Goal: Submit feedback/report problem: Submit feedback/report problem

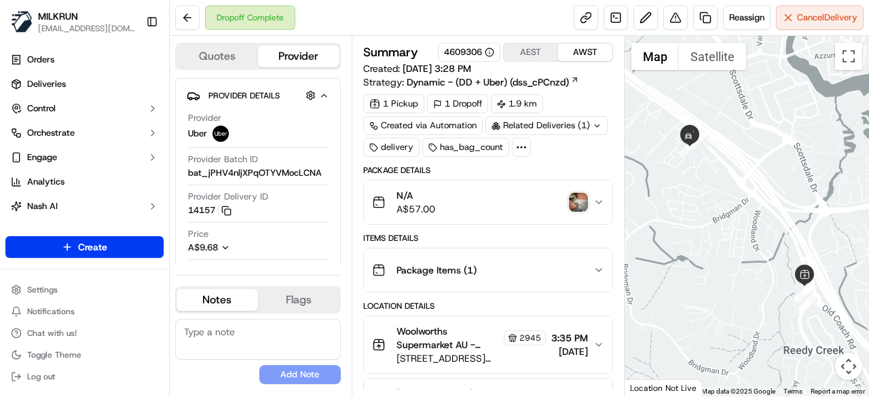
click at [573, 193] on img "button" at bounding box center [578, 202] width 19 height 19
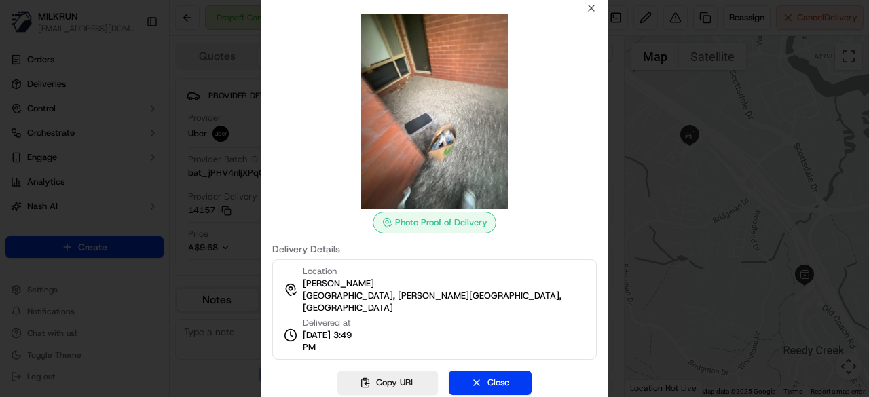
click at [200, 271] on div at bounding box center [434, 198] width 869 height 397
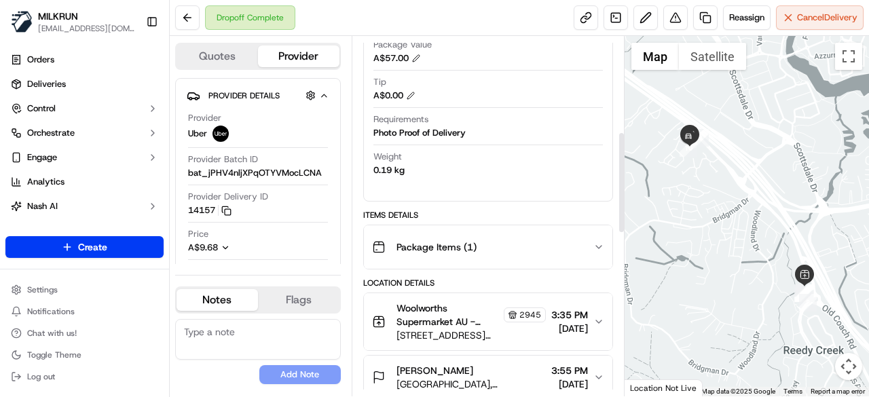
scroll to position [408, 0]
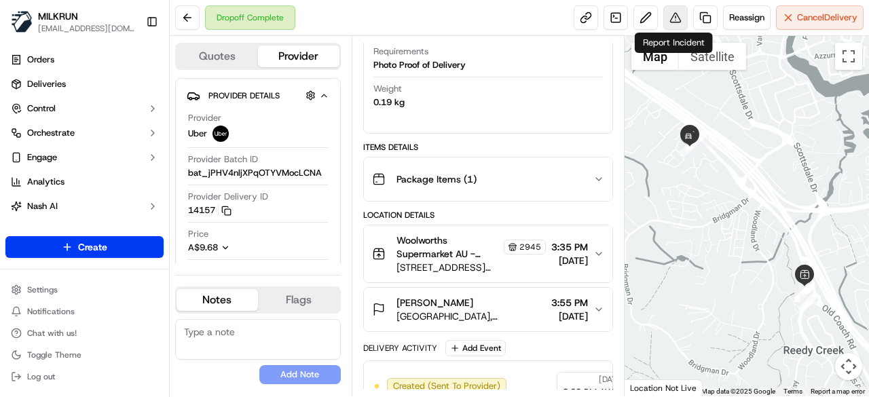
click at [679, 14] on button at bounding box center [676, 17] width 24 height 24
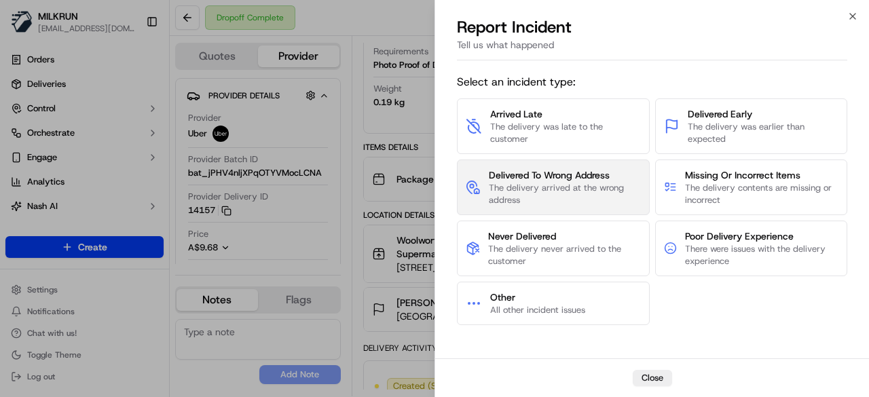
click at [605, 200] on span "The delivery arrived at the wrong address" at bounding box center [565, 194] width 152 height 24
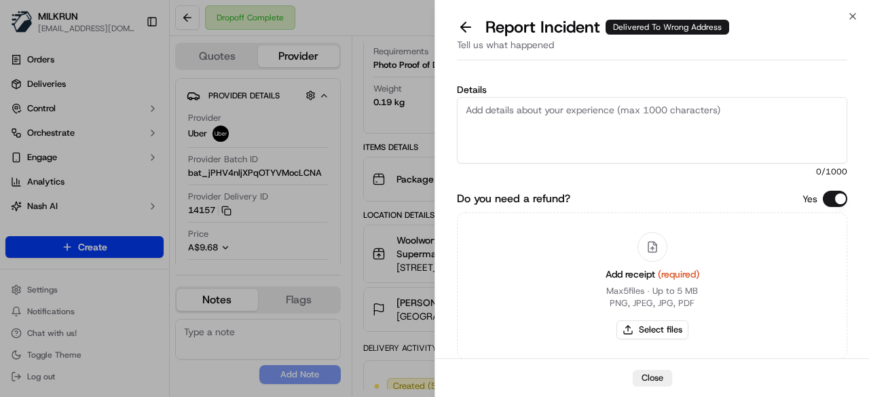
click at [591, 147] on textarea "Details" at bounding box center [652, 130] width 391 height 67
click at [769, 112] on textarea "Order was dropped off at the wrong address, Please refund" at bounding box center [652, 130] width 391 height 67
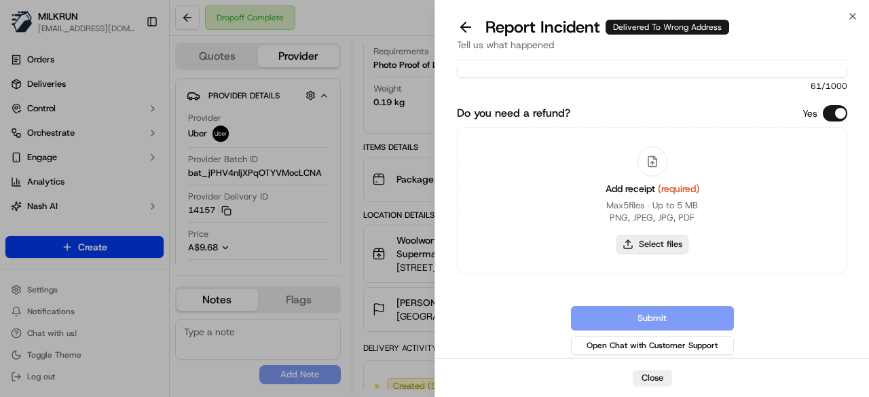
type textarea "Order was dropped off at the wrong address, Please refund $57"
click at [637, 243] on button "Select files" at bounding box center [653, 244] width 72 height 19
type input "C:\fakepath\Screenshot 2025-09-23 163009.png"
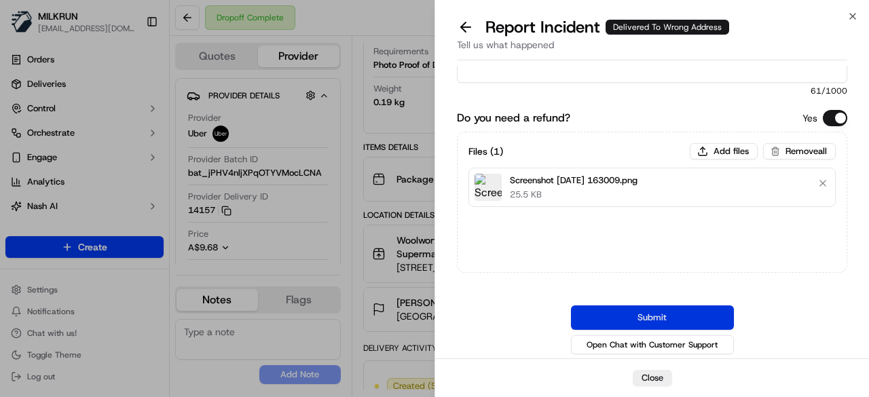
click at [728, 321] on button "Submit" at bounding box center [652, 318] width 163 height 24
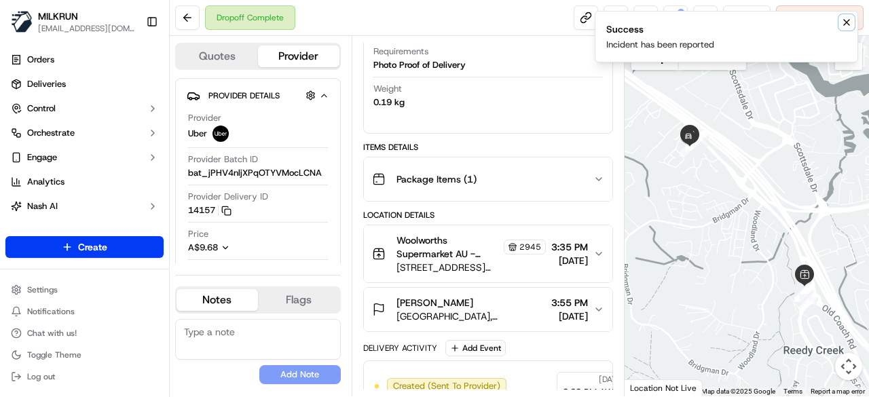
click at [842, 22] on icon "Notifications (F8)" at bounding box center [847, 22] width 11 height 11
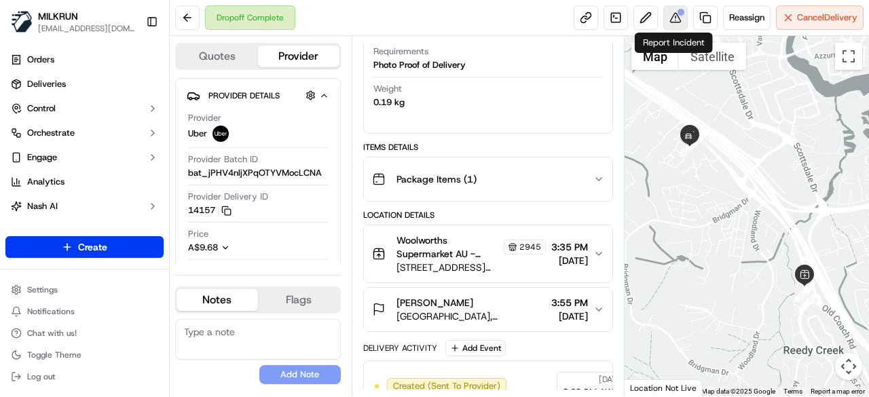
click at [684, 18] on button at bounding box center [676, 17] width 24 height 24
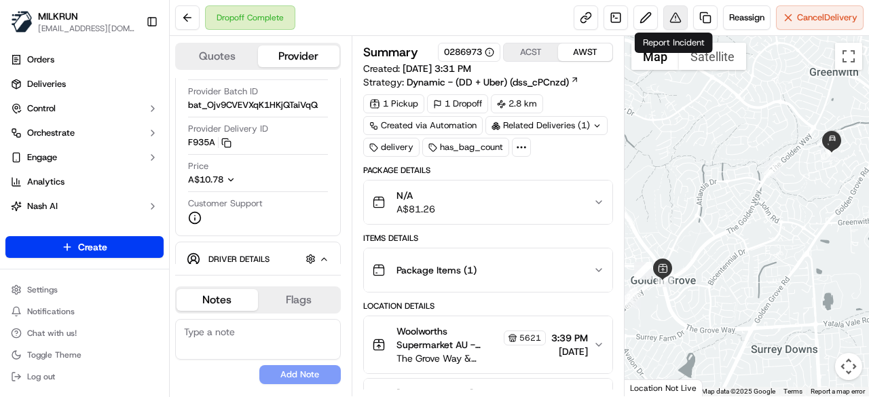
click at [668, 22] on button at bounding box center [676, 17] width 24 height 24
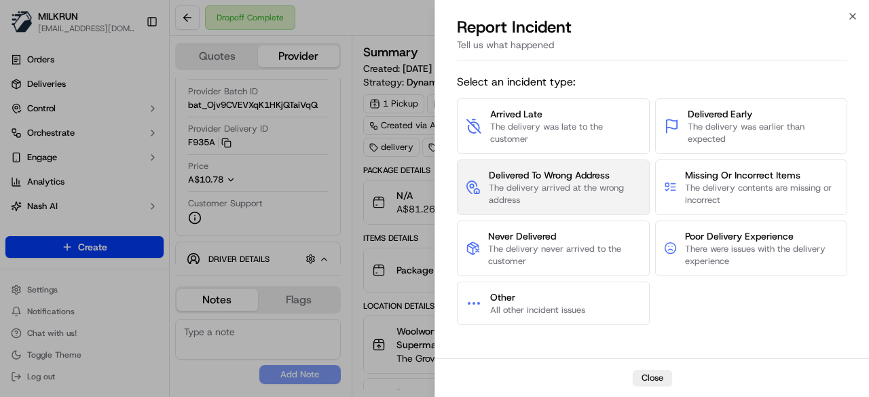
click at [566, 186] on span "The delivery arrived at the wrong address" at bounding box center [565, 194] width 152 height 24
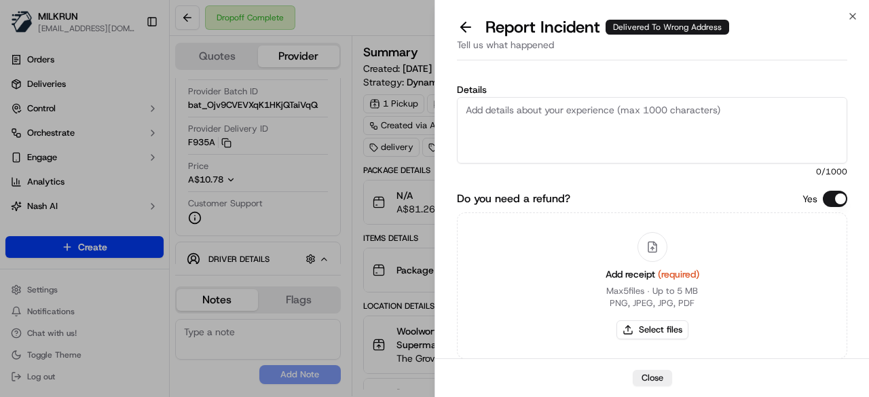
click at [609, 115] on textarea "Details" at bounding box center [652, 130] width 391 height 67
type textarea "o"
type textarea "Order was dropped off at the wrong address. please refund $82.10"
click at [656, 337] on button "Select files" at bounding box center [653, 330] width 72 height 19
type input "C:\fakepath\Screenshot 2025-09-23 165006.png"
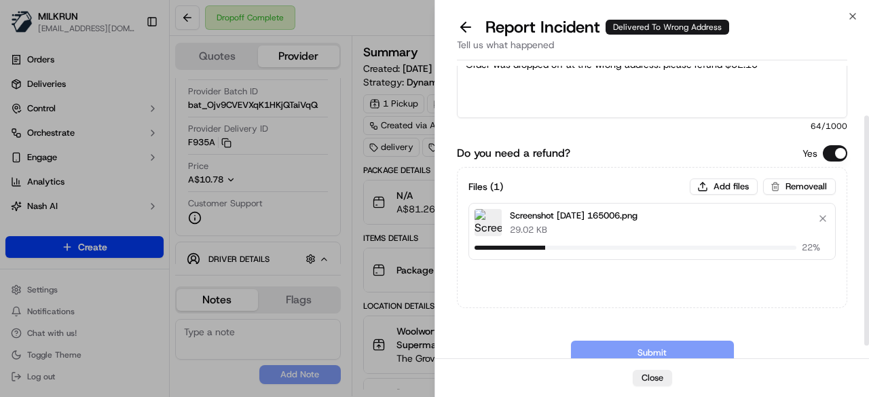
scroll to position [81, 0]
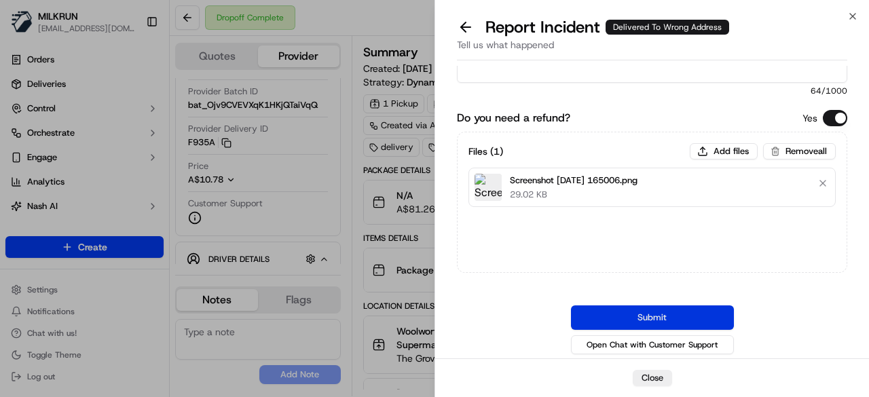
click at [667, 319] on button "Submit" at bounding box center [652, 318] width 163 height 24
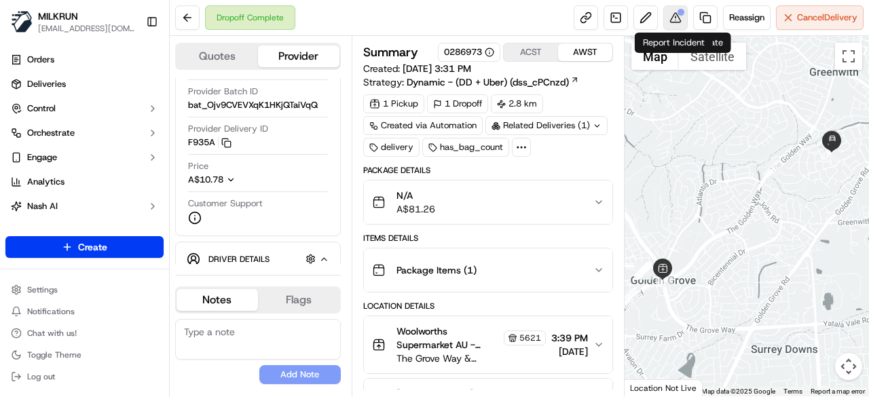
click at [680, 22] on button at bounding box center [676, 17] width 24 height 24
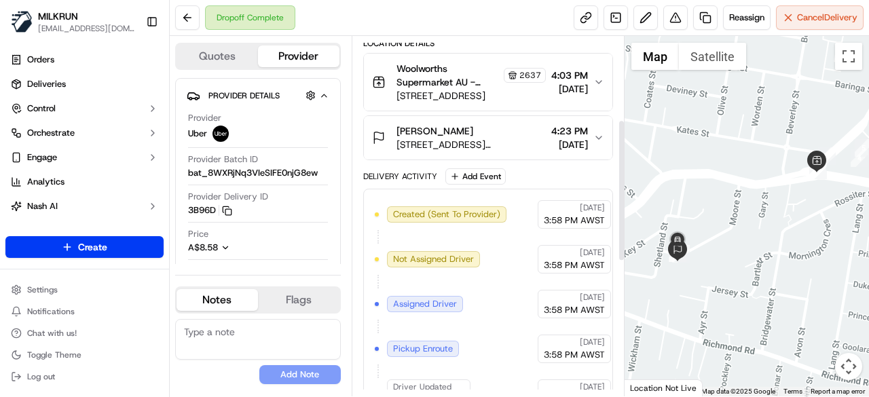
scroll to position [272, 0]
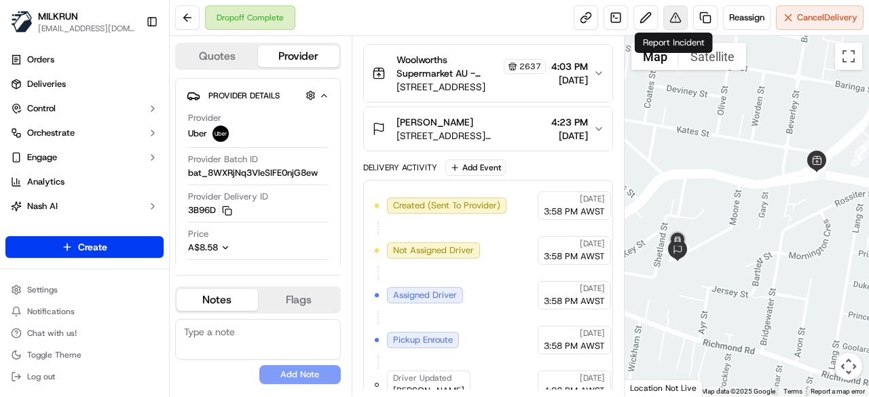
click at [664, 20] on button at bounding box center [676, 17] width 24 height 24
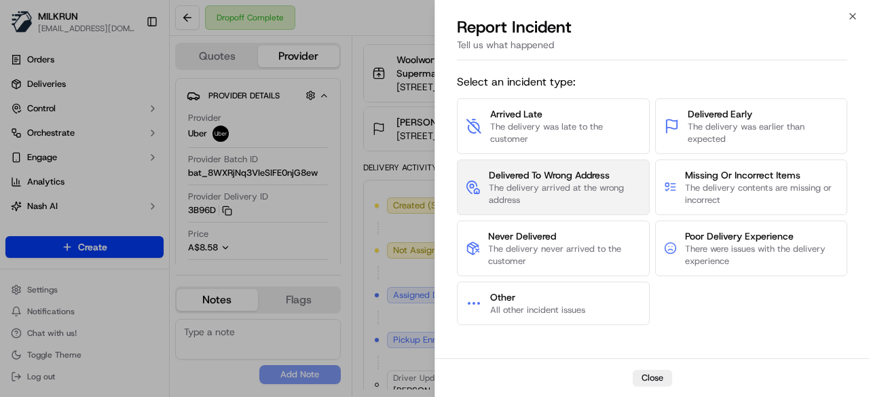
click at [548, 204] on span "The delivery arrived at the wrong address" at bounding box center [565, 194] width 152 height 24
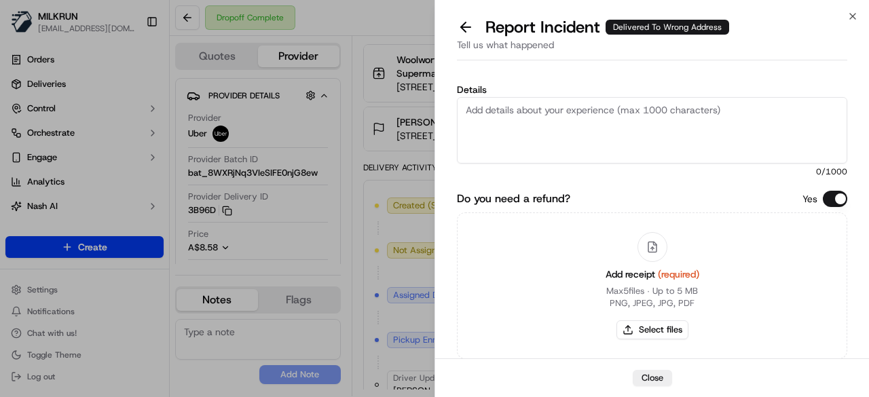
click at [561, 141] on textarea "Details" at bounding box center [652, 130] width 391 height 67
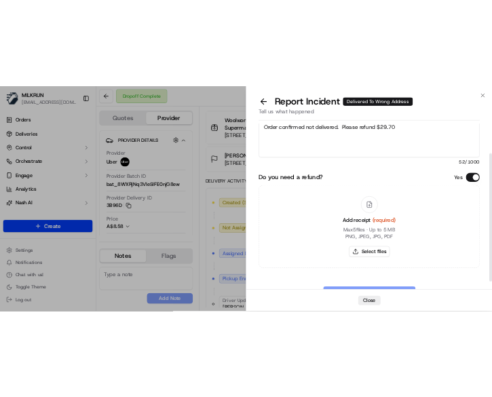
scroll to position [68, 0]
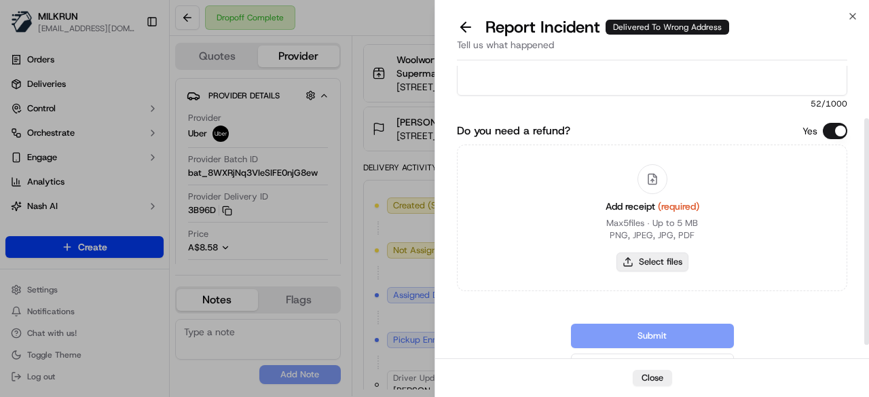
type textarea "Order confirmed not delivered. Please refund $29.70"
click at [640, 262] on button "Select files" at bounding box center [653, 262] width 72 height 19
type input "C:\fakepath\Screenshot 2025-09-23 165523.png"
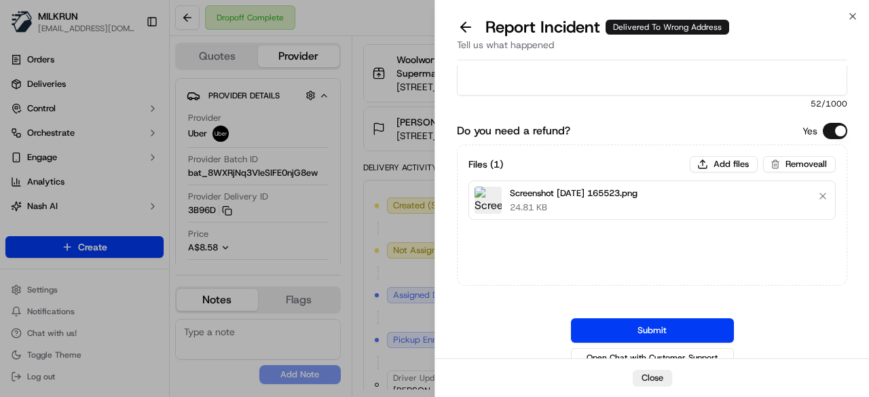
click at [660, 339] on button "Submit" at bounding box center [652, 331] width 163 height 24
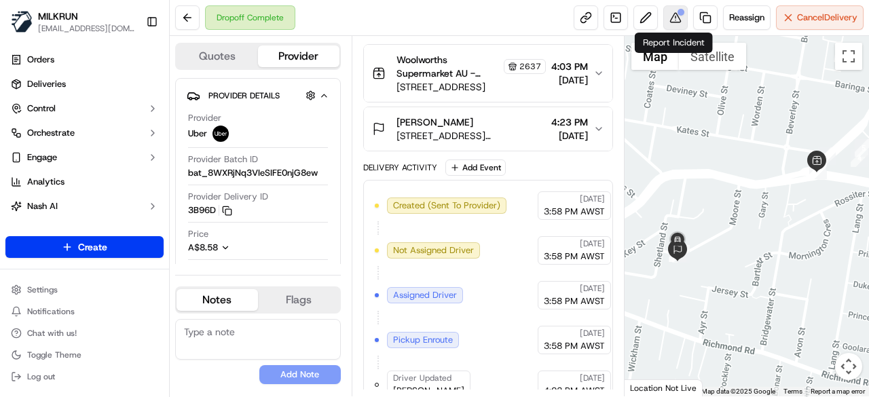
click at [665, 12] on button at bounding box center [676, 17] width 24 height 24
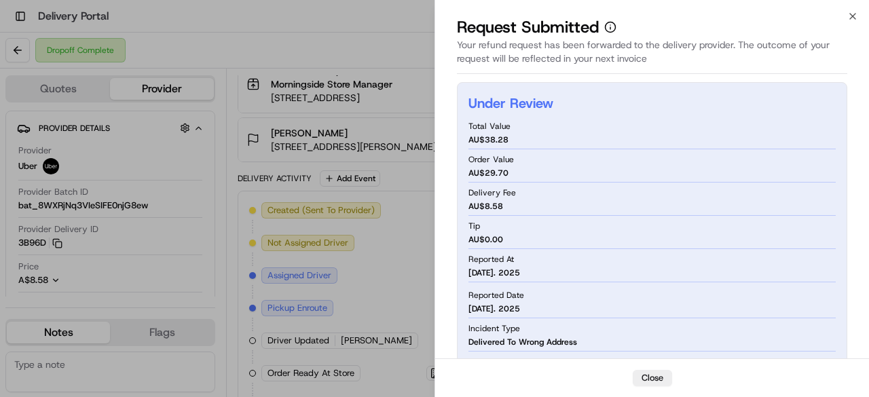
scroll to position [0, 0]
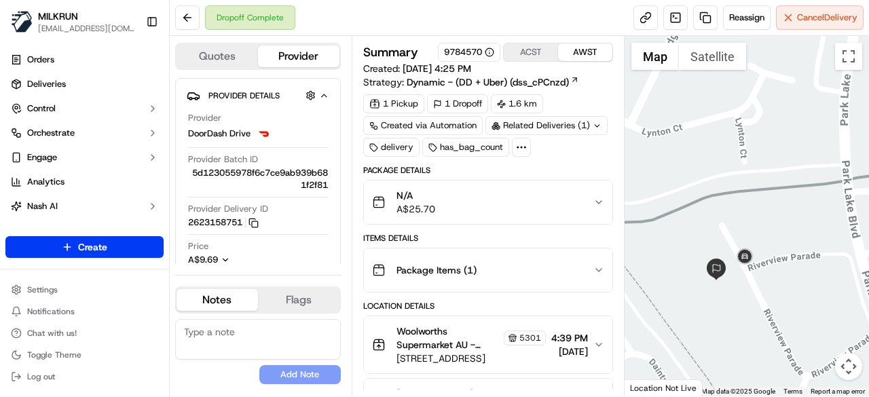
drag, startPoint x: 763, startPoint y: 296, endPoint x: 761, endPoint y: 240, distance: 55.7
click at [761, 240] on div at bounding box center [747, 216] width 245 height 361
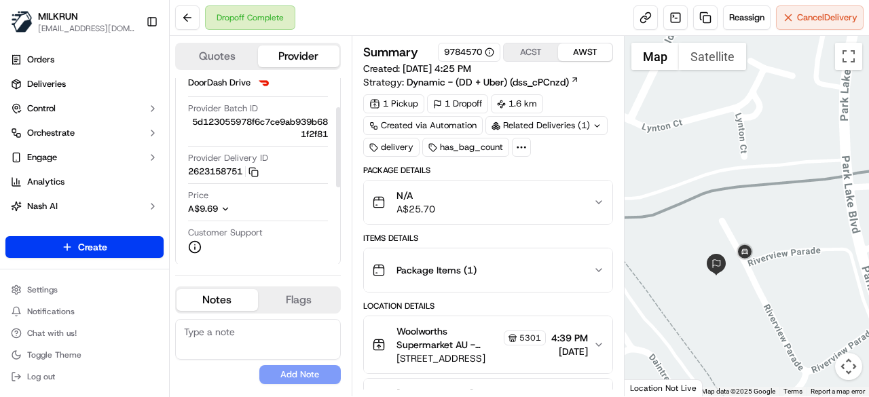
scroll to position [68, 0]
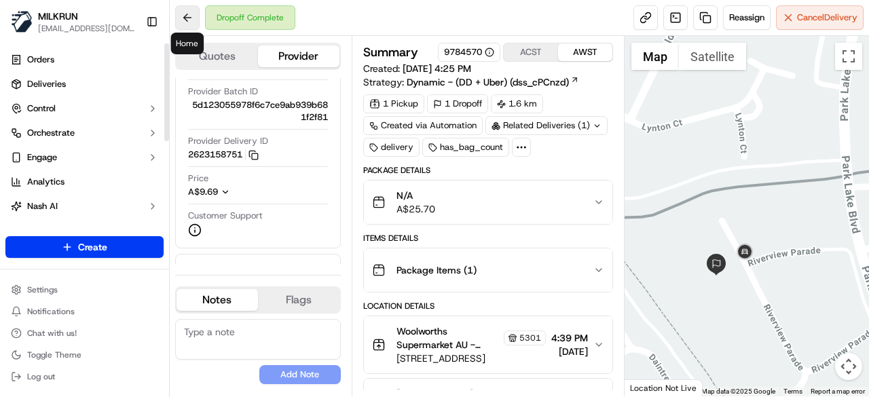
click at [178, 21] on button at bounding box center [187, 17] width 24 height 24
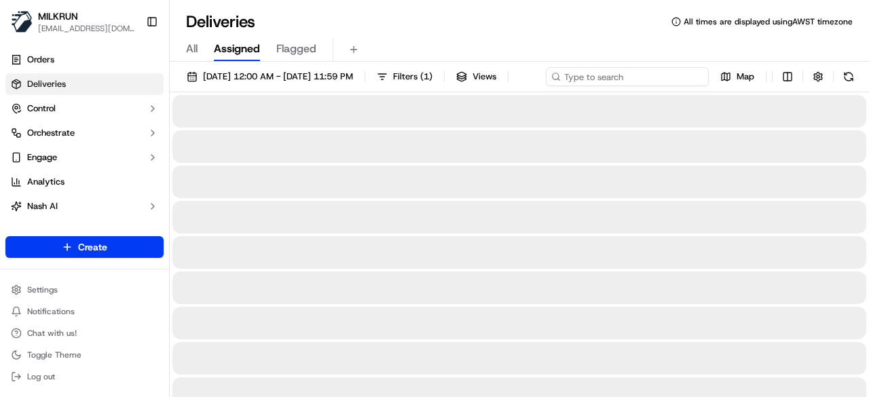
click at [636, 73] on div "23/09/2025 12:00 AM - 23/09/2025 11:59 PM Filters ( 1 ) Views Map" at bounding box center [520, 79] width 700 height 25
paste input "https://metro60.zendesk.com/agent/tickets/1019118"
type input "https://metro60.zendesk.com/agent/tickets/1019118"
click at [546, 86] on input "https://metro60.zendesk.com/agent/tickets/1019118" at bounding box center [627, 76] width 163 height 19
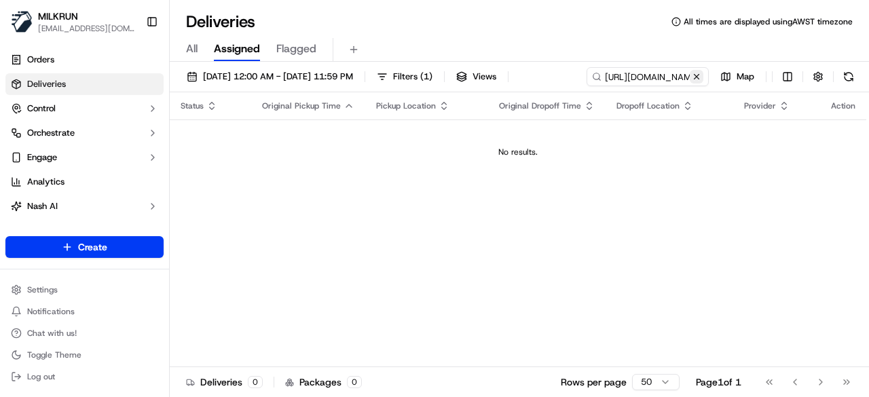
click at [695, 81] on button at bounding box center [697, 77] width 14 height 14
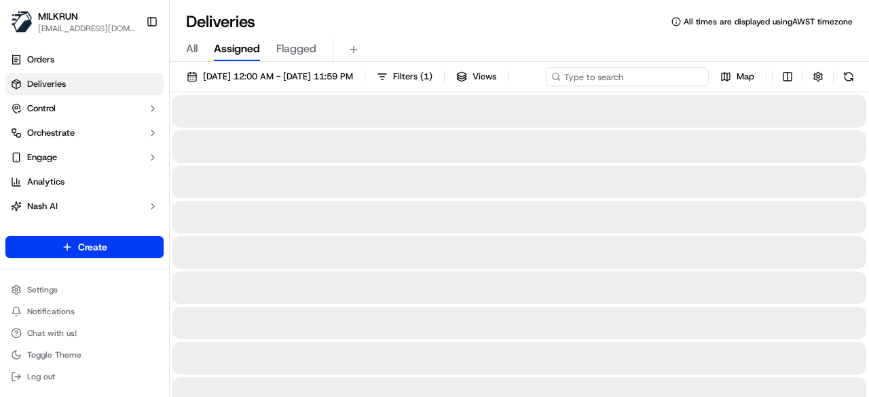
click at [641, 82] on div "23/09/2025 12:00 AM - 23/09/2025 11:59 PM Filters ( 1 ) Views Map" at bounding box center [520, 79] width 700 height 25
paste input "57d4819e-29b1-4d6c-89cf-06714e040462"
drag, startPoint x: 217, startPoint y: 98, endPoint x: 159, endPoint y: 98, distance: 57.7
click at [159, 98] on div "MILKRUN pmonzon@woolworths.com.au Toggle Sidebar Orders Deliveries Control Orch…" at bounding box center [434, 198] width 869 height 397
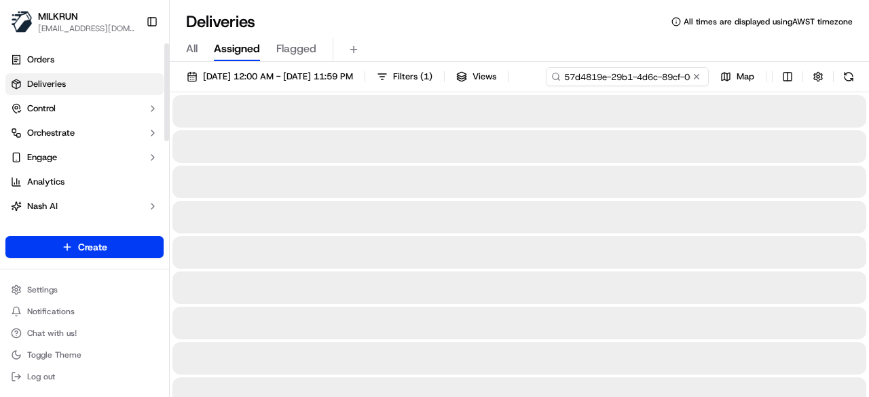
click at [546, 86] on input "57d4819e-29b1-4d6c-89cf-06714e040462" at bounding box center [627, 76] width 163 height 19
type input "57d4819e-29b1-4d6c-89cf-06714e040462"
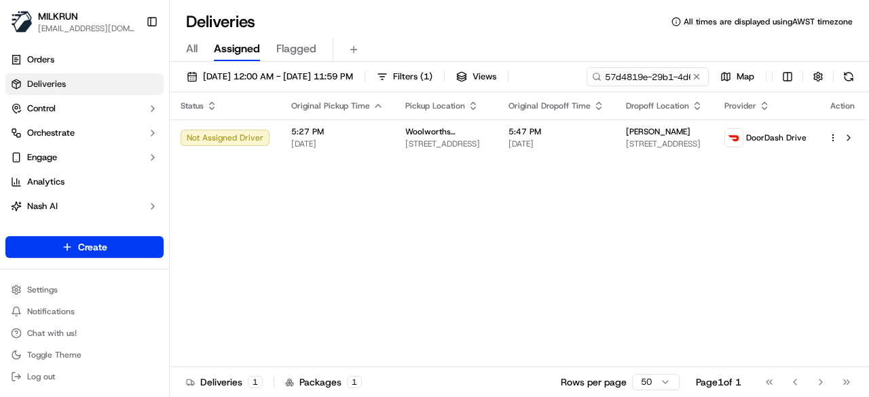
click at [552, 138] on table "Status Original Pickup Time Pickup Location Original Dropoff Time Dropoff Locat…" at bounding box center [519, 124] width 698 height 64
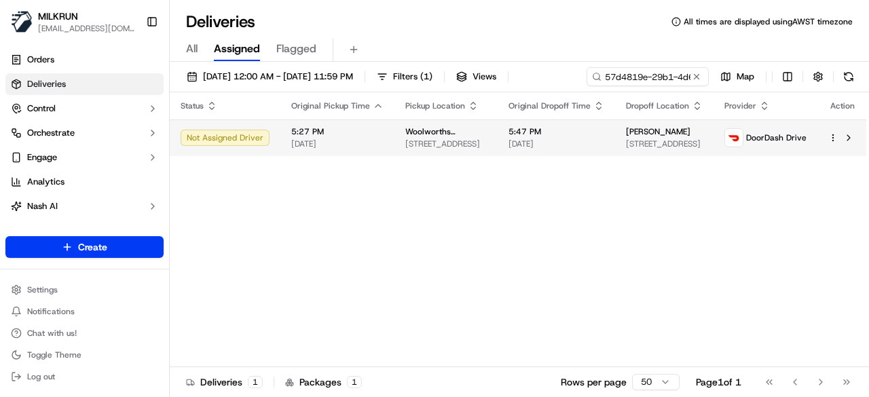
click at [550, 141] on span "[DATE]" at bounding box center [557, 144] width 96 height 11
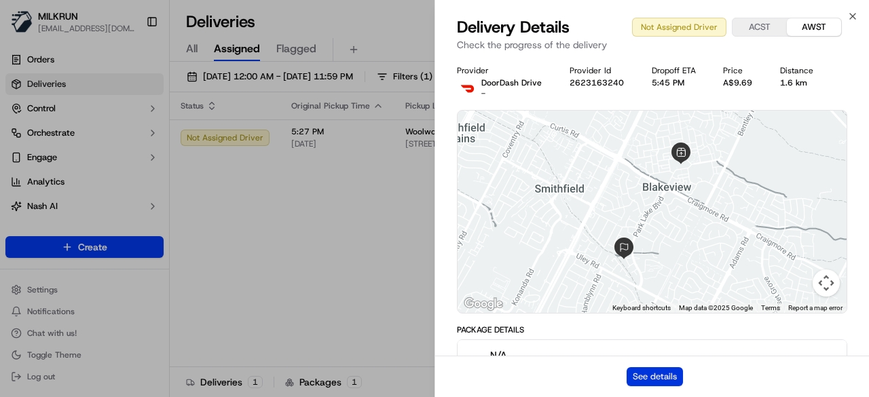
click at [661, 373] on button "See details" at bounding box center [655, 376] width 56 height 19
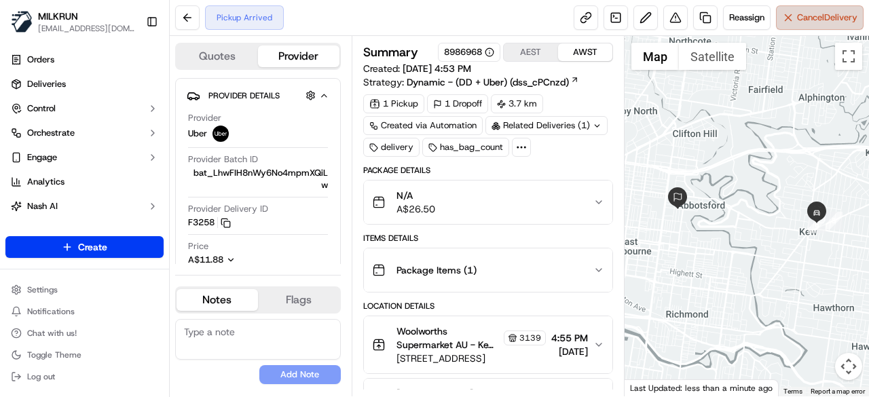
click at [789, 26] on button "Cancel Delivery" at bounding box center [820, 17] width 88 height 24
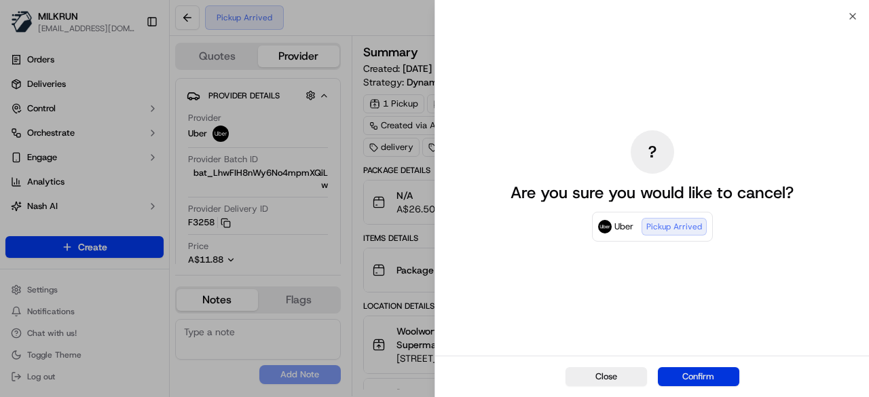
click at [720, 373] on button "Confirm" at bounding box center [699, 376] width 82 height 19
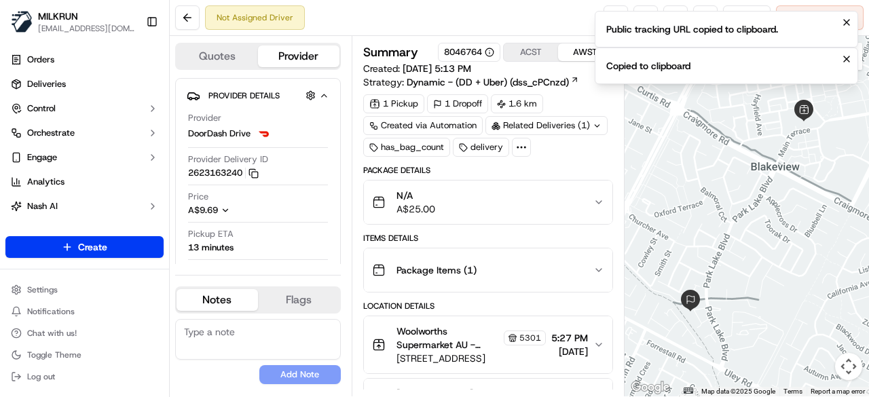
click at [486, 4] on div "Not Assigned Driver Reassign Cancel Delivery" at bounding box center [520, 18] width 700 height 36
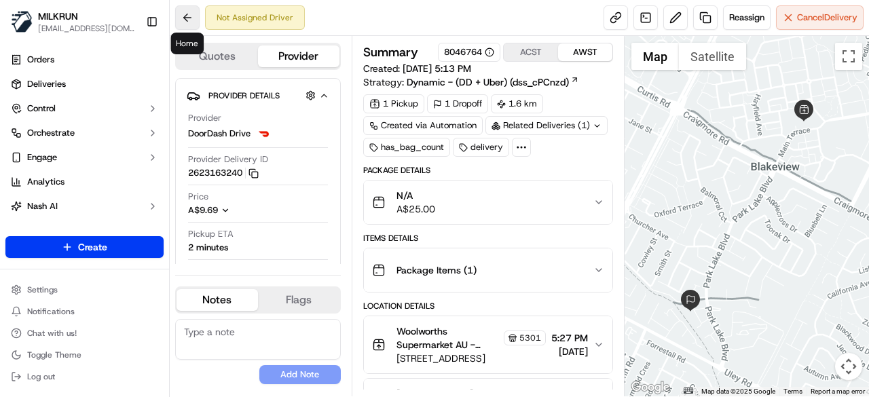
click at [183, 14] on button at bounding box center [187, 17] width 24 height 24
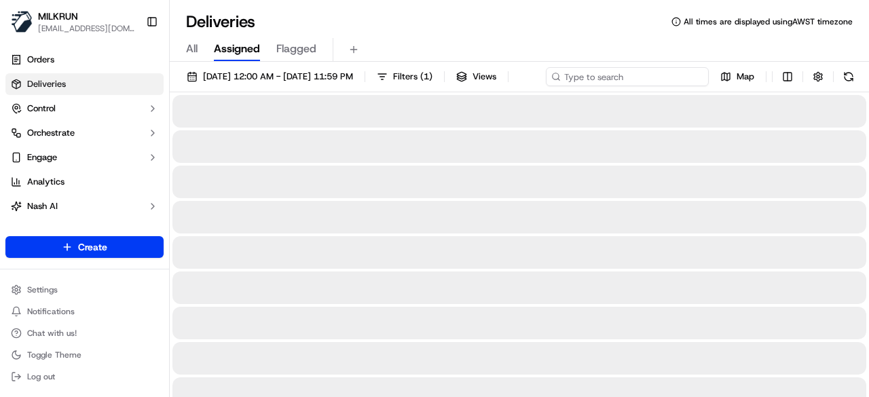
click at [621, 79] on div "23/09/2025 12:00 AM - 23/09/2025 11:59 PM Filters ( 1 ) Views Map" at bounding box center [520, 79] width 700 height 25
paste input "c09505c3-a48f-4465-a74c-5dc65ed69724"
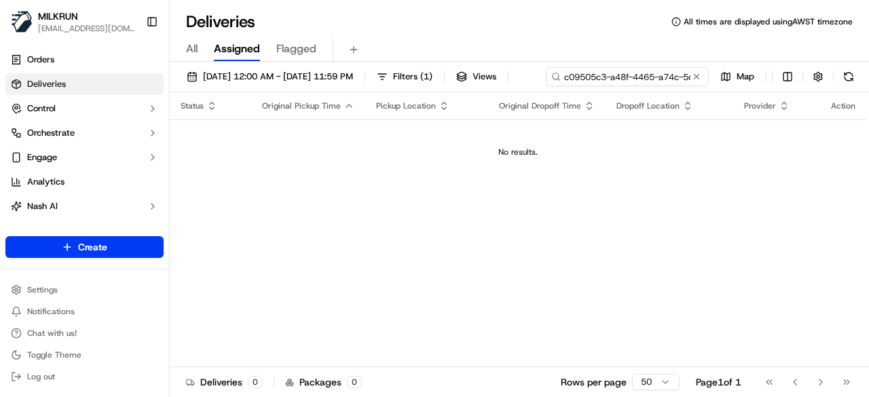
drag, startPoint x: 226, startPoint y: 102, endPoint x: 188, endPoint y: 100, distance: 38.1
click at [546, 86] on div "c09505c3-a48f-4465-a74c-5dc65ed69724" at bounding box center [627, 76] width 163 height 19
click at [546, 86] on input "c09505c3-a48f-4465-a74c-5dc65ed69724" at bounding box center [627, 76] width 163 height 19
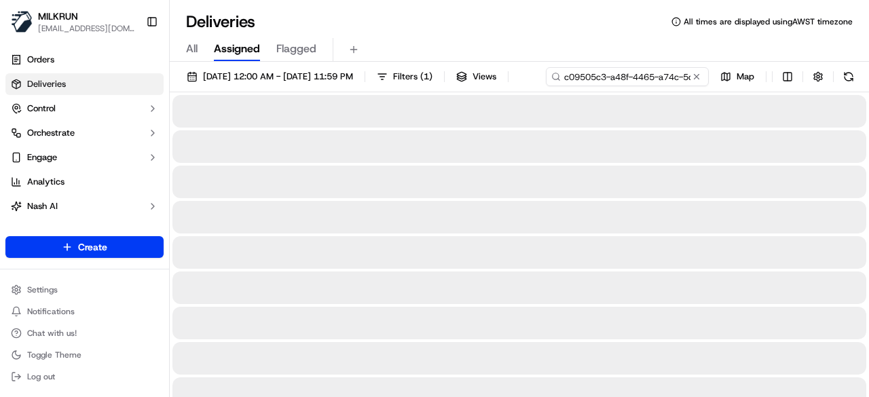
type input "c09505c3-a48f-4465-a74c-5dc65ed69724"
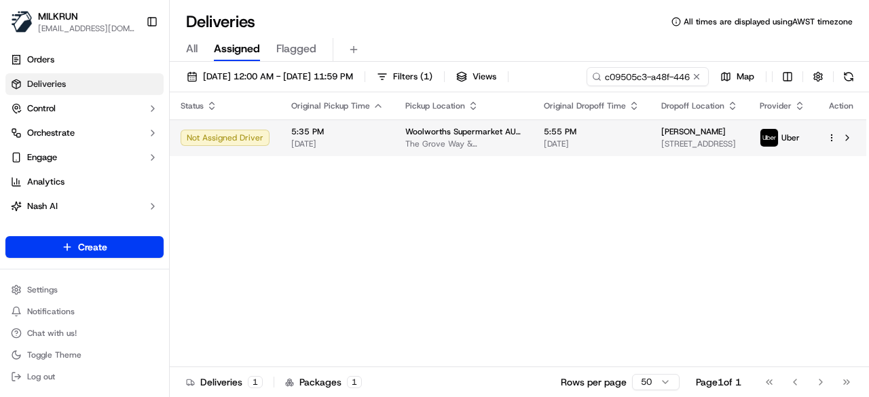
click at [406, 170] on div "Status Original Pickup Time Pickup Location Original Dropoff Time Dropoff Locat…" at bounding box center [518, 229] width 697 height 275
click at [425, 137] on div "Woolworths Supermarket AU - Golden Grove The Grove Way & The Golden Way, Golden…" at bounding box center [464, 137] width 117 height 23
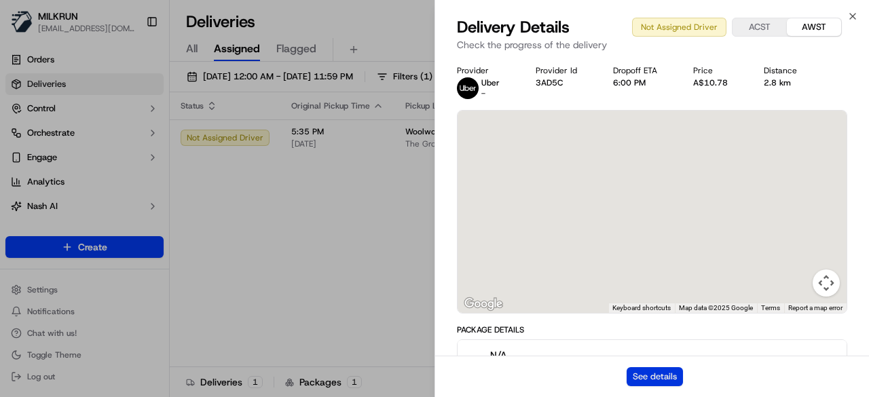
click at [664, 375] on button "See details" at bounding box center [655, 376] width 56 height 19
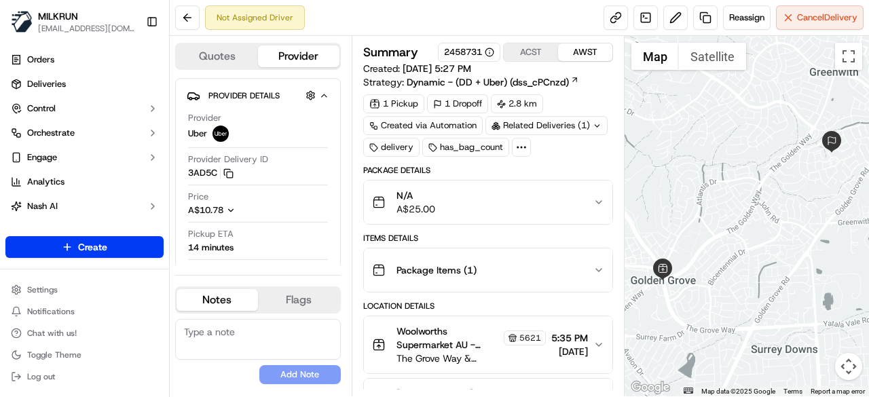
click at [456, 10] on div "Not Assigned Driver Reassign Cancel Delivery" at bounding box center [520, 18] width 700 height 36
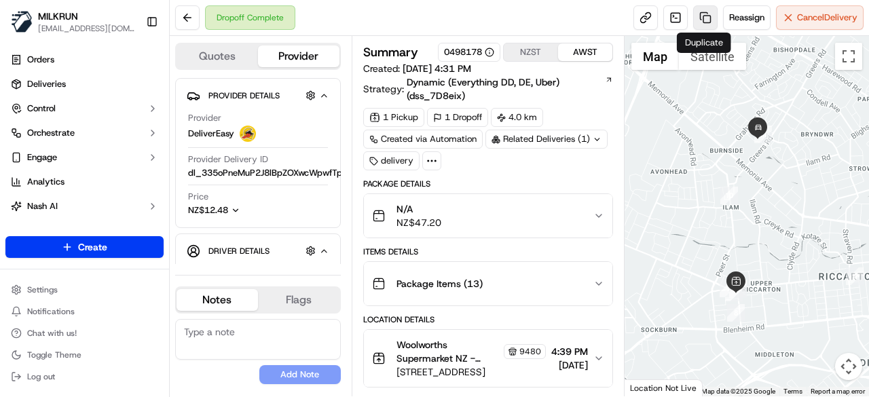
click at [698, 22] on link at bounding box center [706, 17] width 24 height 24
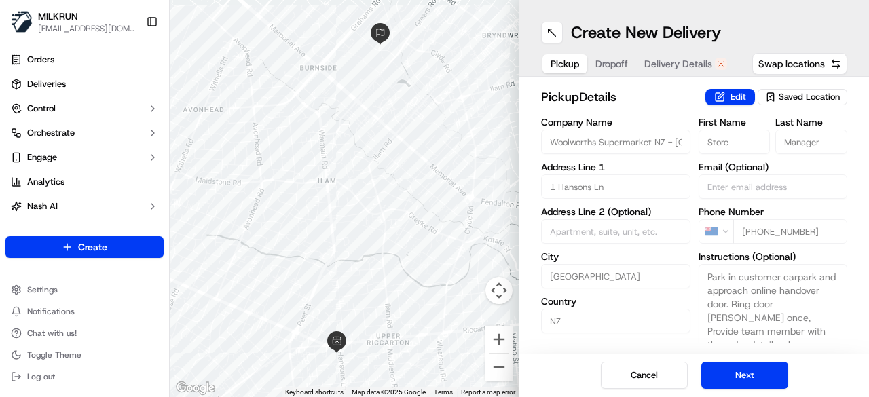
click at [666, 65] on span "Delivery Details" at bounding box center [679, 64] width 68 height 14
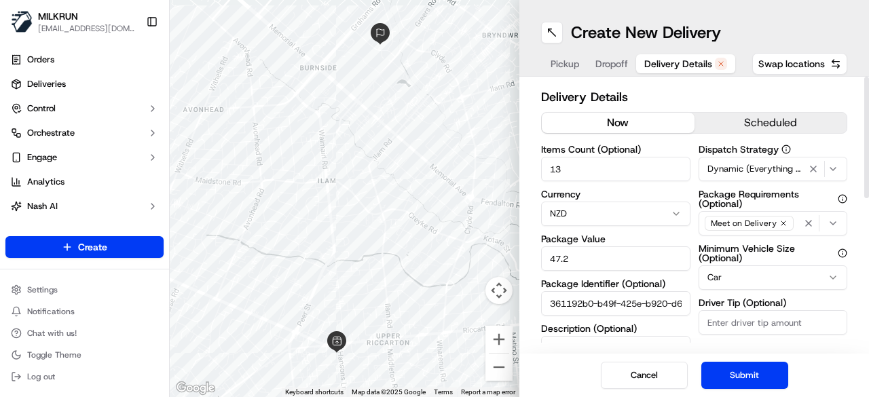
drag, startPoint x: 634, startPoint y: 119, endPoint x: 758, endPoint y: 315, distance: 232.4
click at [634, 118] on button "now" at bounding box center [618, 123] width 153 height 20
click at [754, 365] on button "Submit" at bounding box center [745, 375] width 87 height 27
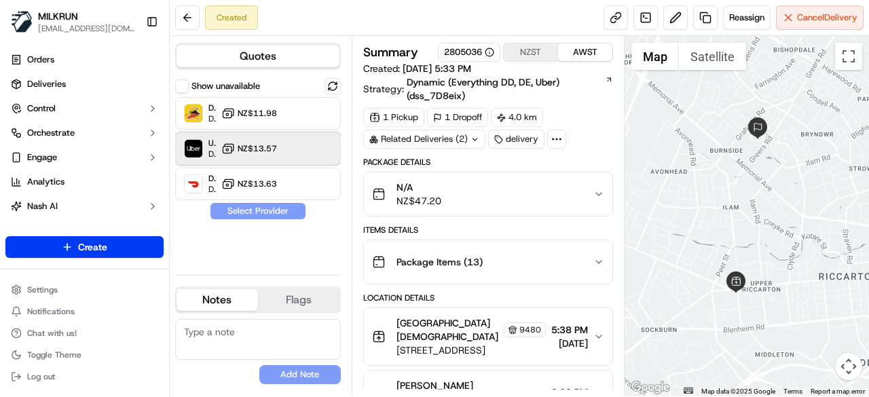
click at [277, 156] on div "Uber Dropoff ETA 25 minutes NZ$13.57" at bounding box center [258, 148] width 166 height 33
click at [283, 205] on button "Assign Provider" at bounding box center [258, 211] width 96 height 16
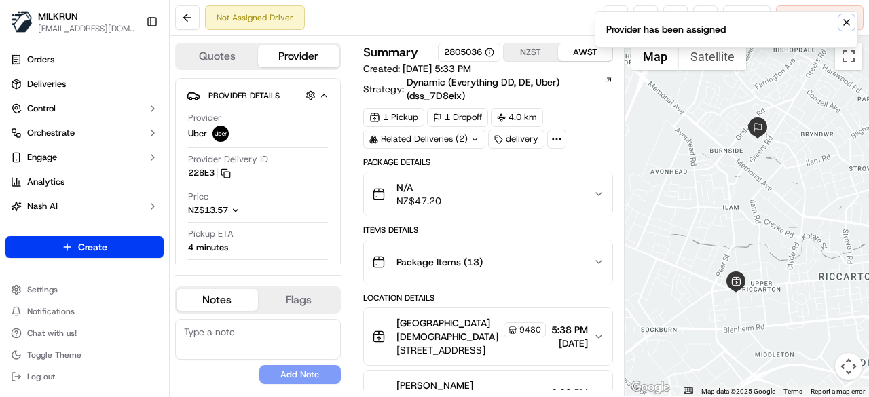
click at [849, 21] on icon "Notifications (F8)" at bounding box center [847, 22] width 11 height 11
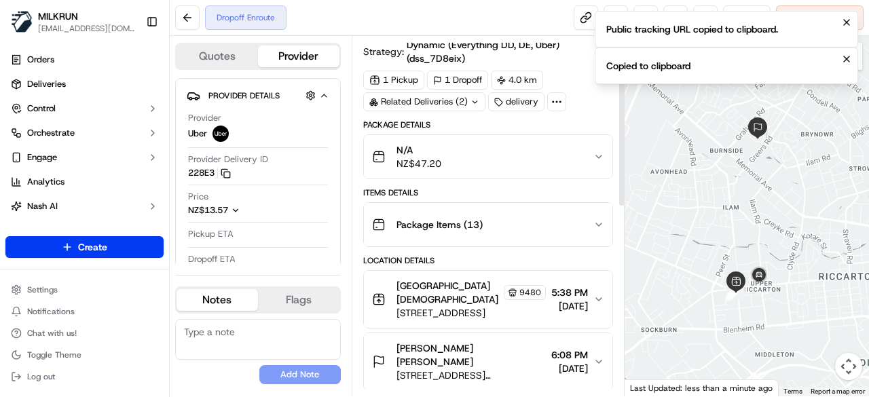
scroll to position [68, 0]
